Goal: Information Seeking & Learning: Learn about a topic

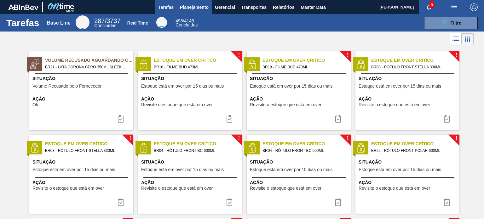
click at [185, 9] on span "Planejamento" at bounding box center [194, 7] width 29 height 8
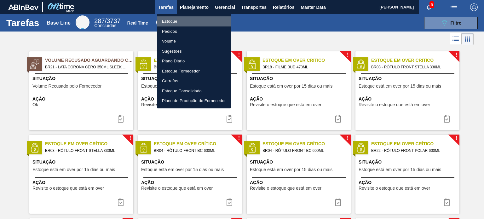
click at [180, 20] on li "Estoque" at bounding box center [194, 21] width 74 height 10
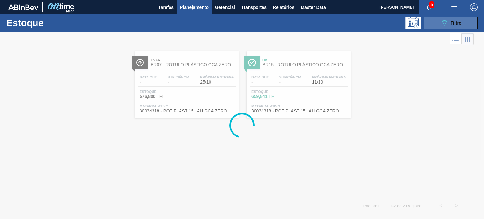
click at [454, 20] on span "Filtro" at bounding box center [456, 22] width 11 height 5
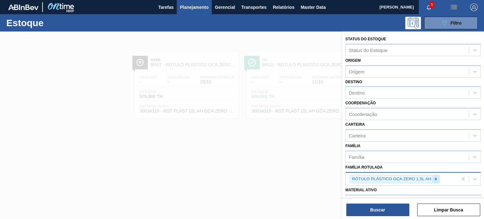
click at [435, 178] on icon at bounding box center [436, 179] width 2 height 2
paste Rotulada "RÓTULO FRONT SPATEN 330ML"
type Rotulada "RÓTULO FRONT SPATEN 330ML"
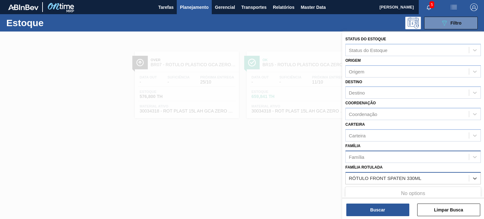
scroll to position [80, 0]
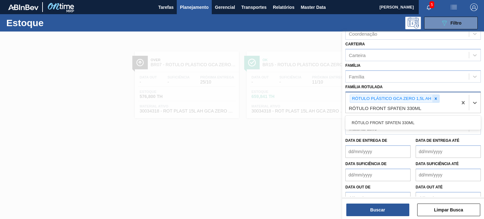
click at [433, 99] on div at bounding box center [436, 99] width 7 height 8
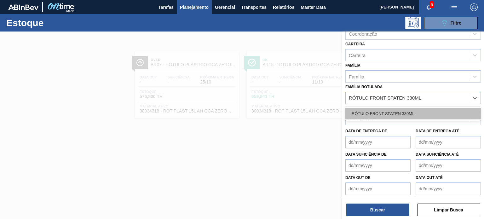
click at [423, 111] on div "RÓTULO FRONT SPATEN 330ML" at bounding box center [414, 114] width 136 height 12
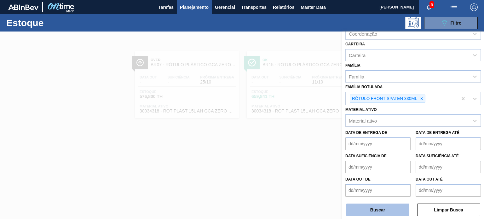
click at [390, 209] on button "Buscar" at bounding box center [378, 210] width 63 height 13
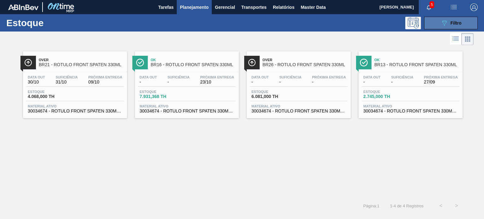
click at [442, 21] on icon "089F7B8B-B2A5-4AFE-B5C0-19BA573D28AC" at bounding box center [445, 23] width 8 height 8
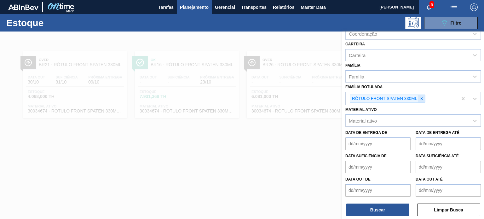
click at [423, 99] on icon at bounding box center [422, 99] width 4 height 4
paste Rotulada "RÓTULO FRONT SPATEN 330ML"
type Rotulada "RÓTULO FRONT SPATEN 330ML"
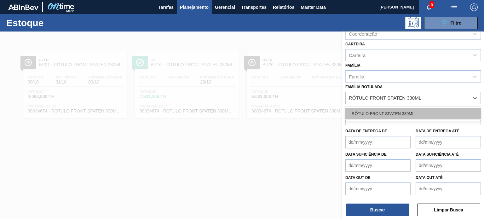
click at [415, 108] on div "RÓTULO FRONT SPATEN 330ML" at bounding box center [414, 114] width 136 height 12
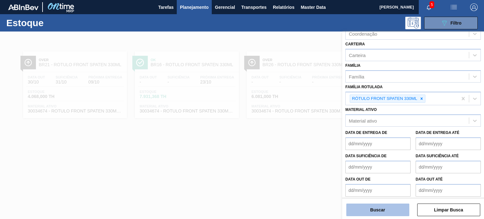
click at [390, 213] on button "Buscar" at bounding box center [378, 210] width 63 height 13
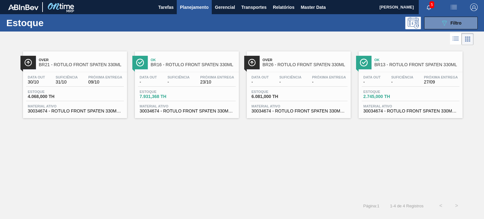
click at [102, 80] on span "09/10" at bounding box center [105, 82] width 34 height 5
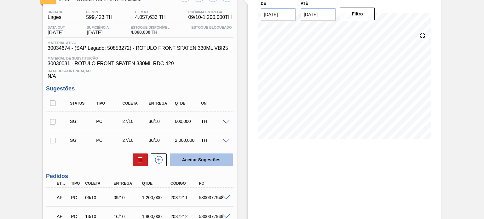
scroll to position [95, 0]
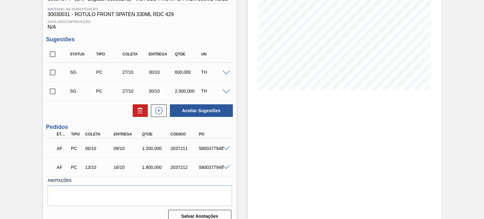
click at [225, 74] on span at bounding box center [227, 73] width 8 height 5
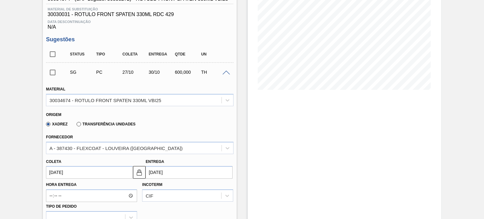
click at [221, 72] on div at bounding box center [227, 72] width 13 height 5
click at [223, 73] on span at bounding box center [227, 73] width 8 height 5
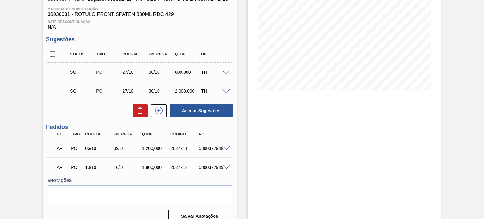
click at [223, 149] on span at bounding box center [227, 148] width 8 height 5
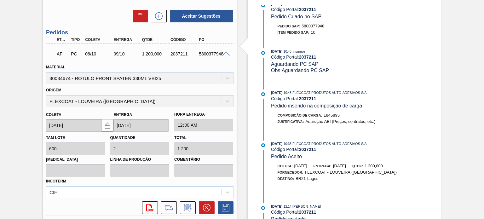
scroll to position [98, 0]
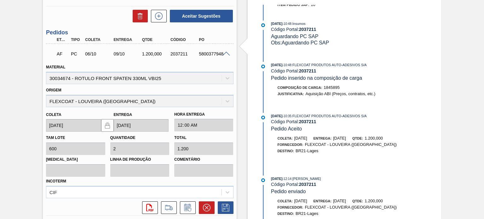
click at [276, 114] on span "[DATE]" at bounding box center [276, 116] width 11 height 4
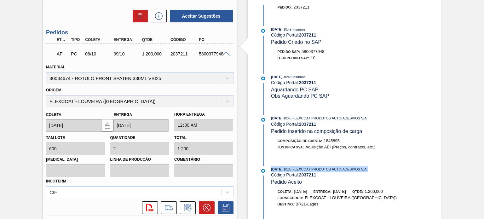
scroll to position [35, 0]
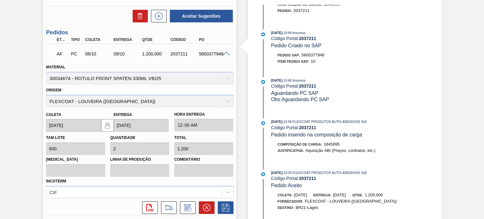
click at [336, 153] on span "Aquisição ABI (Preços, contratos, etc.)" at bounding box center [341, 150] width 70 height 5
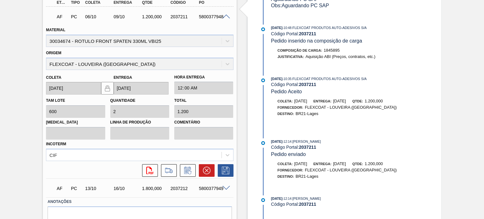
scroll to position [256, 0]
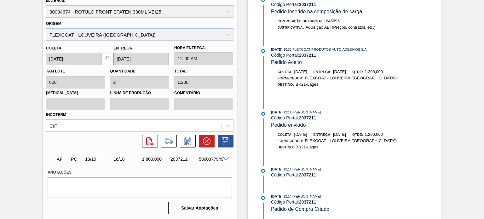
click at [294, 188] on div "[DATE] 10:49 : Insumos Código Portal: 2037211 Composicão de carga / Pedido acei…" at bounding box center [340, 78] width 162 height 281
click at [346, 132] on span "[DATE]" at bounding box center [339, 134] width 13 height 5
click at [276, 111] on span "[DATE]" at bounding box center [276, 112] width 11 height 4
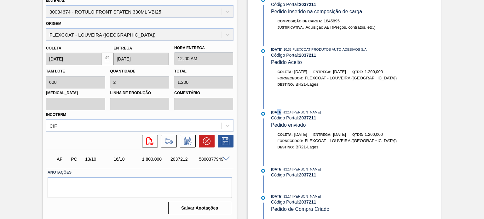
click at [276, 111] on span "[DATE]" at bounding box center [276, 112] width 11 height 4
click at [338, 161] on div "[DATE] 10:49 : Insumos Código Portal: 2037211 Composicão de carga / Pedido acei…" at bounding box center [340, 78] width 162 height 281
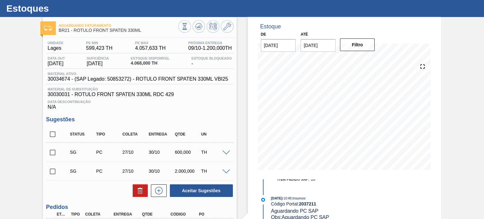
scroll to position [3, 0]
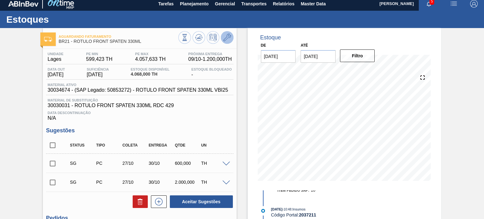
click at [229, 37] on icon at bounding box center [228, 38] width 8 height 8
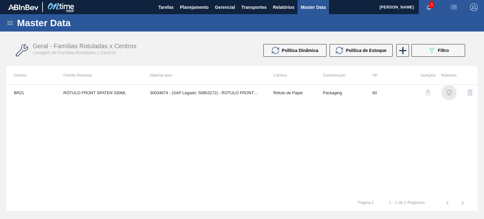
click at [446, 94] on img "button" at bounding box center [449, 93] width 6 height 6
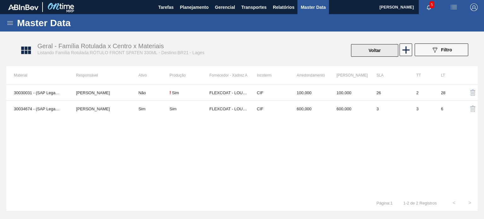
click at [359, 50] on button "Voltar" at bounding box center [374, 50] width 47 height 13
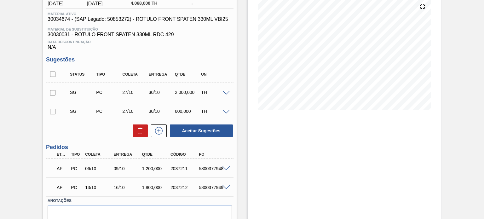
scroll to position [103, 0]
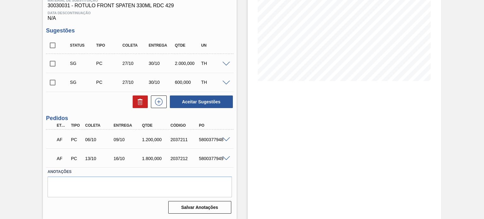
click at [225, 141] on span at bounding box center [227, 139] width 8 height 5
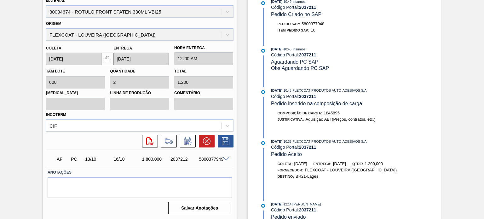
scroll to position [193, 0]
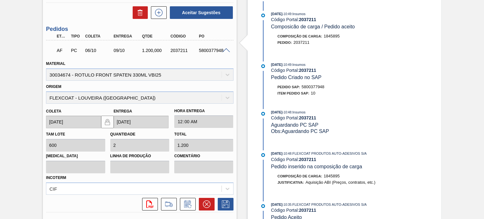
click at [223, 50] on span at bounding box center [227, 50] width 8 height 5
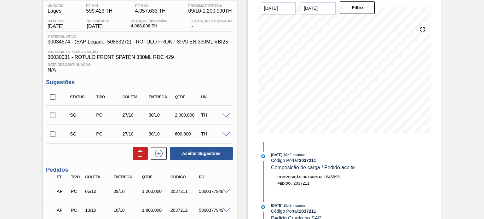
scroll to position [103, 0]
